Goal: Task Accomplishment & Management: Manage account settings

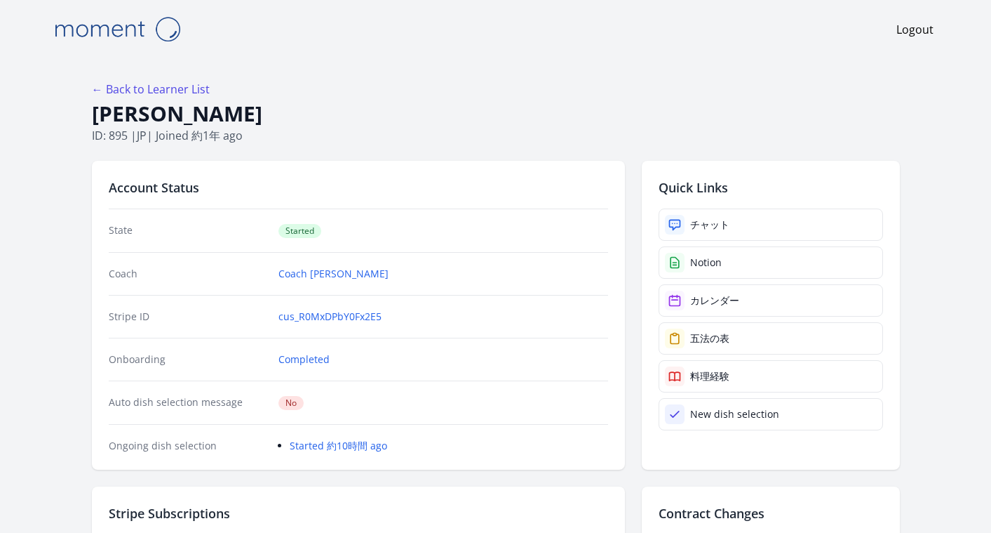
drag, startPoint x: 309, startPoint y: 108, endPoint x: 88, endPoint y: 103, distance: 221.1
copy h1 "Hatsune Kawaguchi"
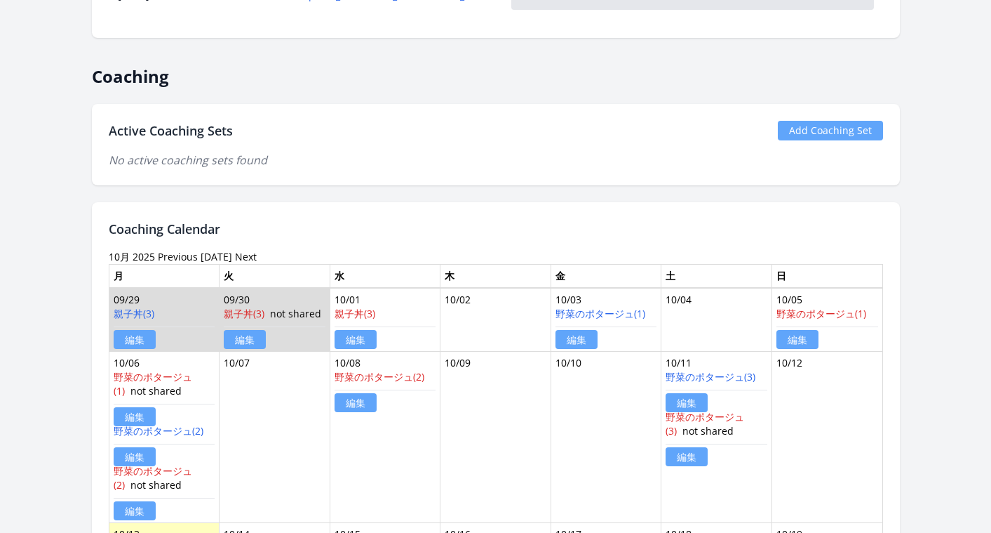
scroll to position [1616, 0]
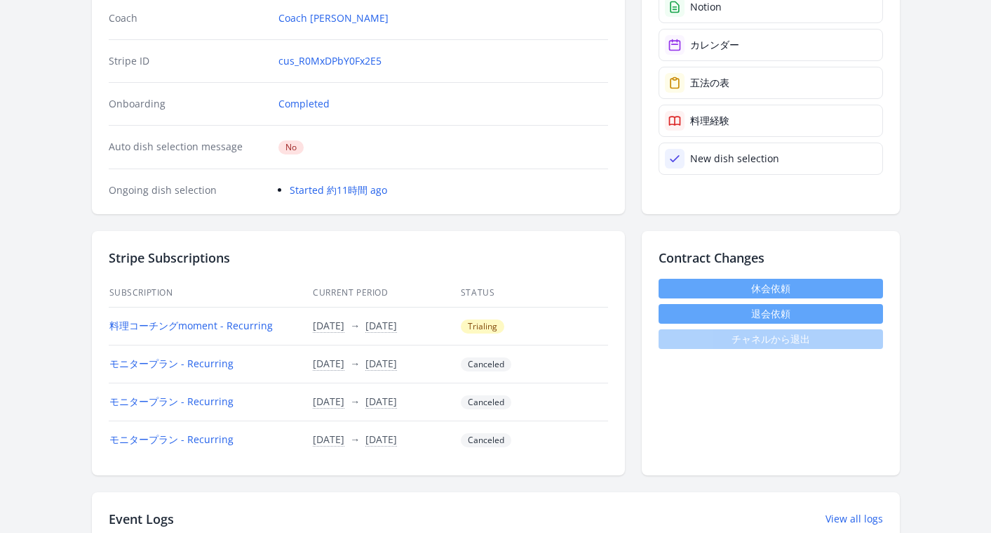
scroll to position [69, 0]
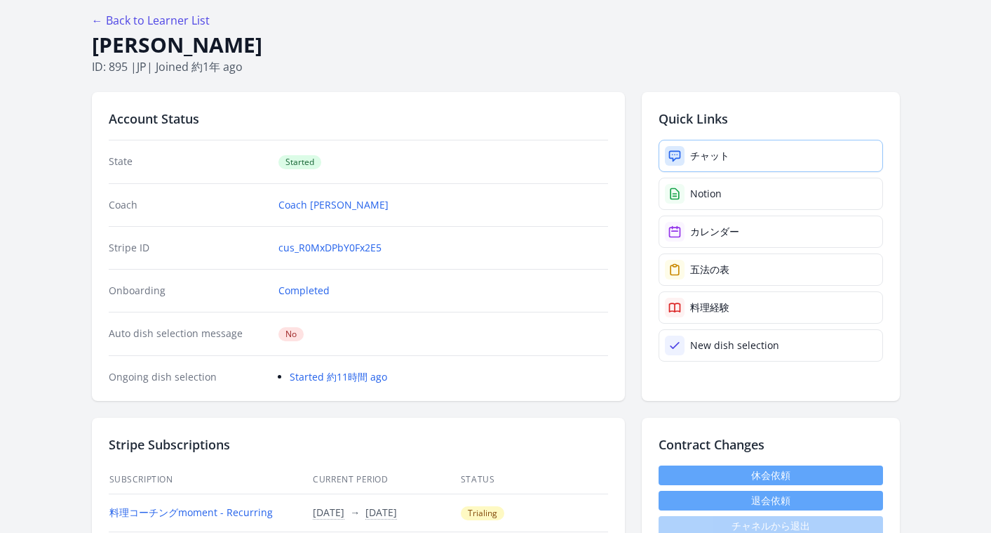
click at [698, 156] on div "チャット" at bounding box center [709, 156] width 39 height 14
click at [692, 154] on div "チャット" at bounding box center [709, 156] width 39 height 14
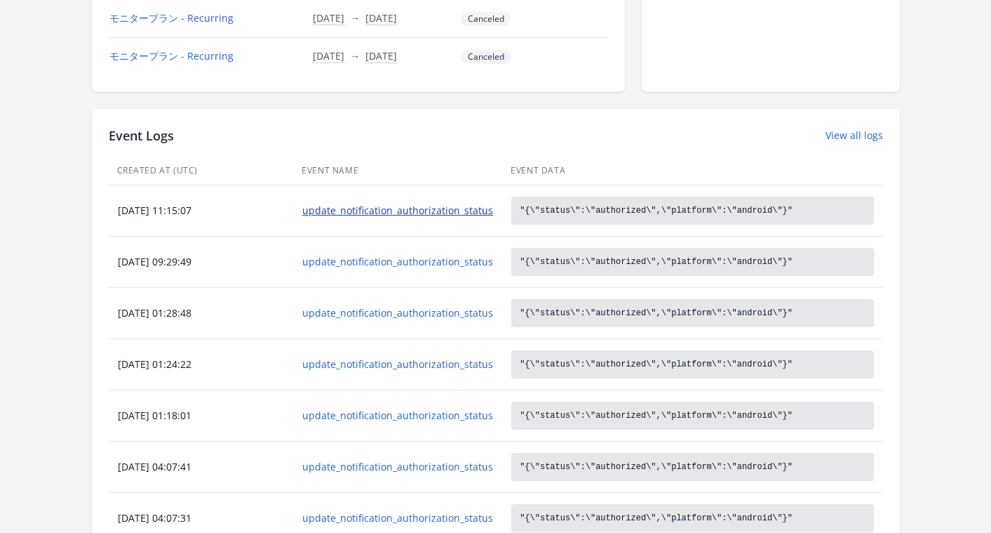
scroll to position [937, 0]
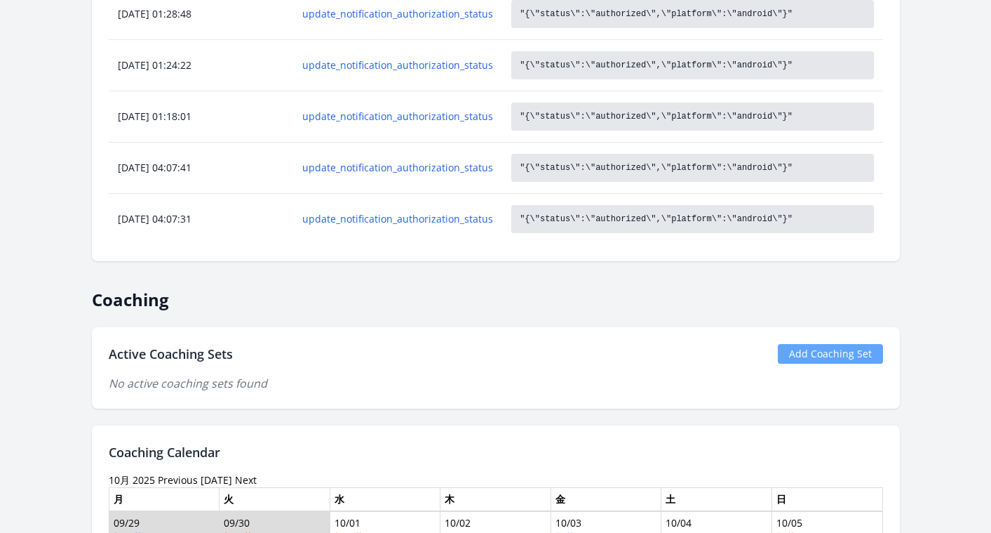
click at [836, 359] on link "Add Coaching Set" at bounding box center [830, 354] width 105 height 20
drag, startPoint x: 235, startPoint y: 355, endPoint x: 102, endPoint y: 351, distance: 132.6
click at [102, 351] on div "Active Coaching Sets Add Coaching Set No active coaching sets found" at bounding box center [496, 367] width 808 height 81
copy h2 "Active Coaching Sets"
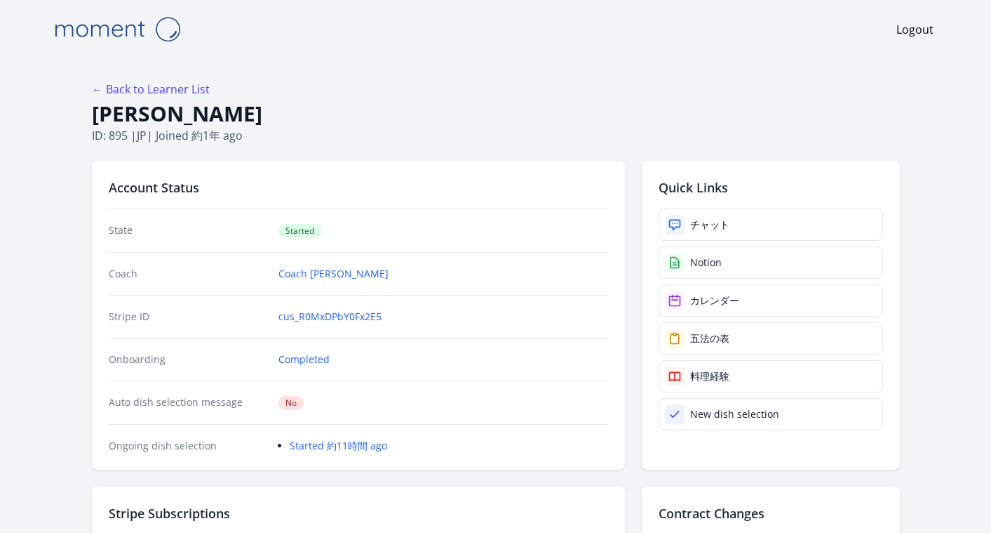
drag, startPoint x: 287, startPoint y: 114, endPoint x: 89, endPoint y: 109, distance: 197.9
copy h1 "Hatsune Kawaguchi"
click at [377, 117] on h1 "Hatsune Kawaguchi" at bounding box center [496, 113] width 808 height 27
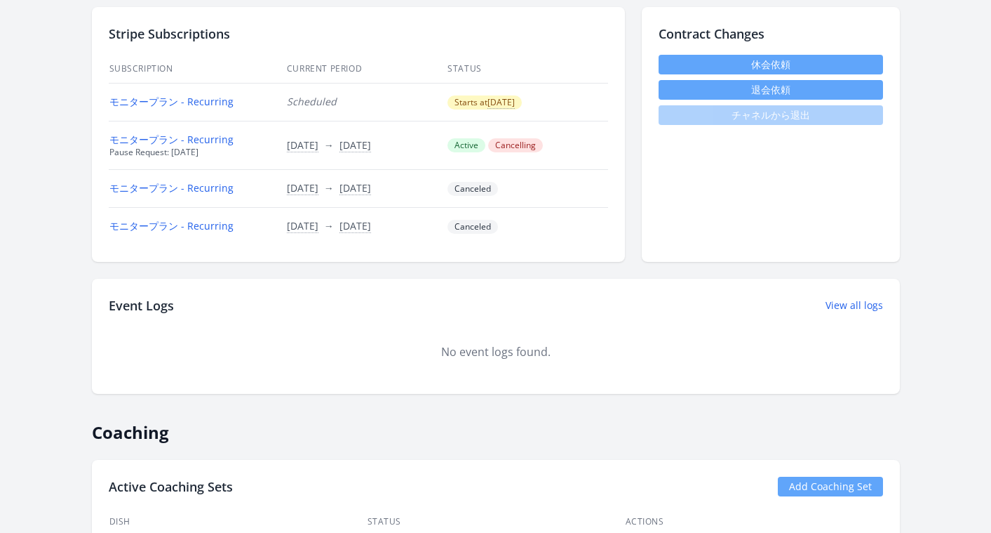
scroll to position [402, 0]
